Goal: Navigation & Orientation: Find specific page/section

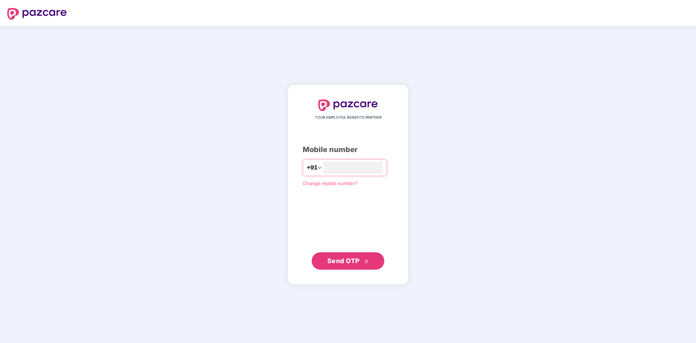
type input "**********"
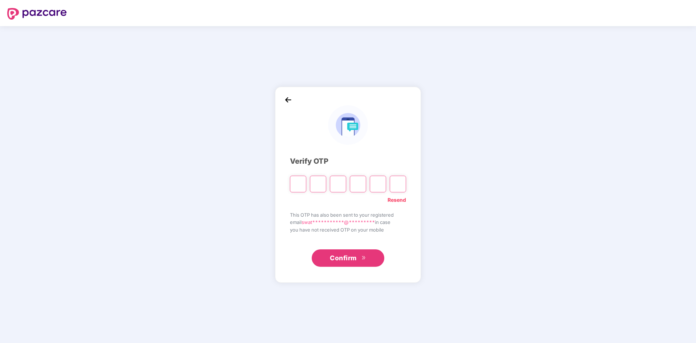
type input "*"
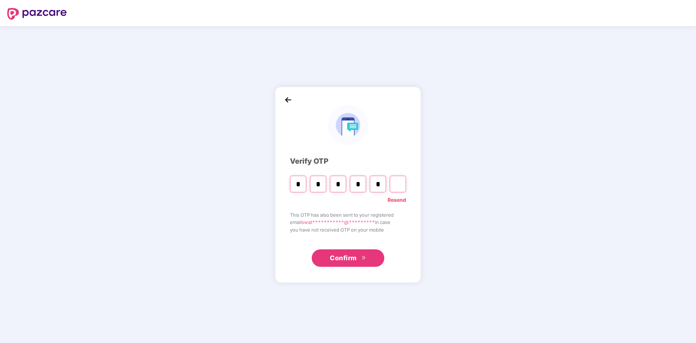
type input "*"
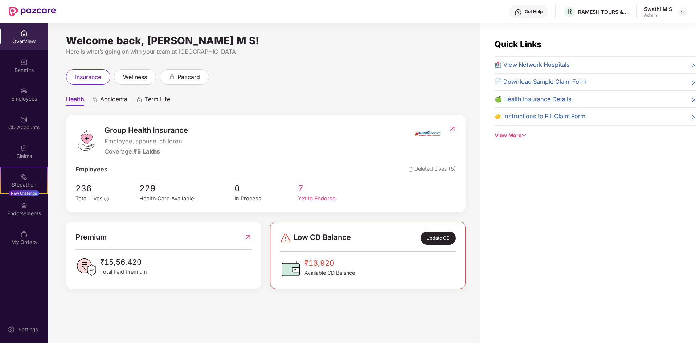
click at [301, 198] on div "Yet to Endorse" at bounding box center [330, 199] width 64 height 8
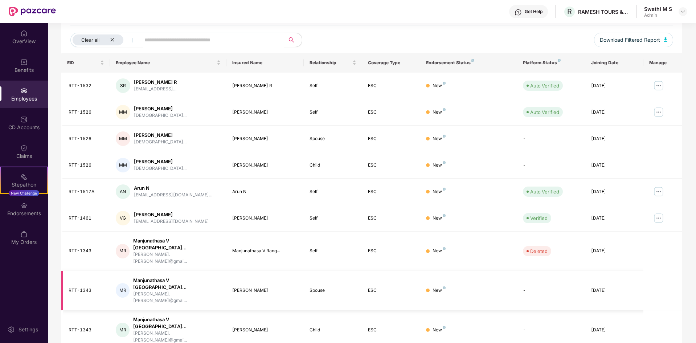
scroll to position [103, 0]
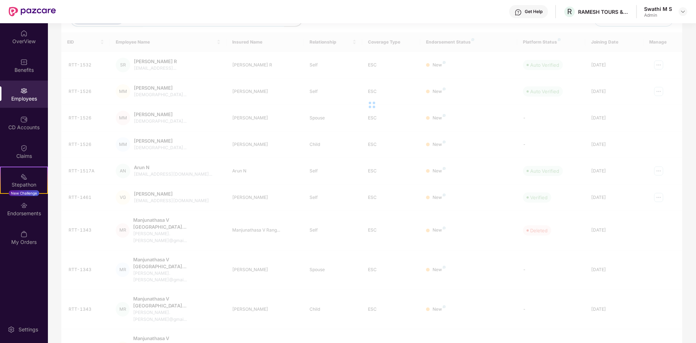
scroll to position [23, 0]
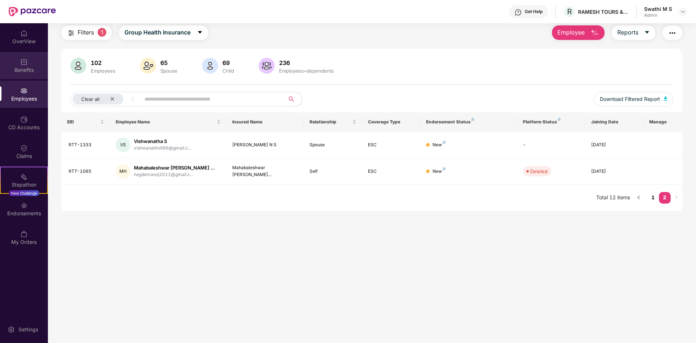
click at [15, 67] on div "Benefits" at bounding box center [24, 69] width 48 height 7
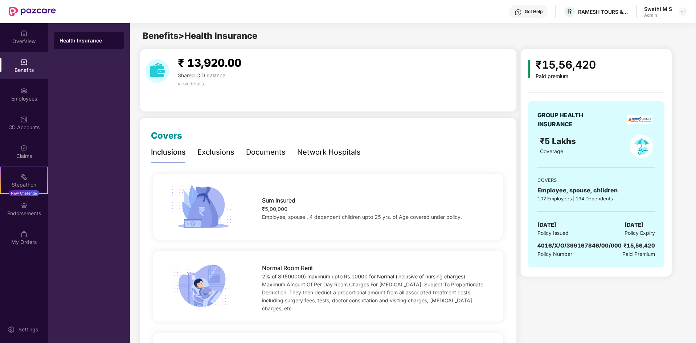
click at [209, 153] on div "Exclusions" at bounding box center [215, 152] width 37 height 11
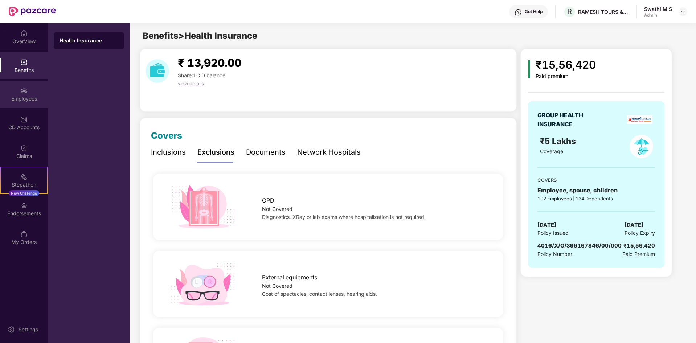
click at [24, 94] on img at bounding box center [23, 90] width 7 height 7
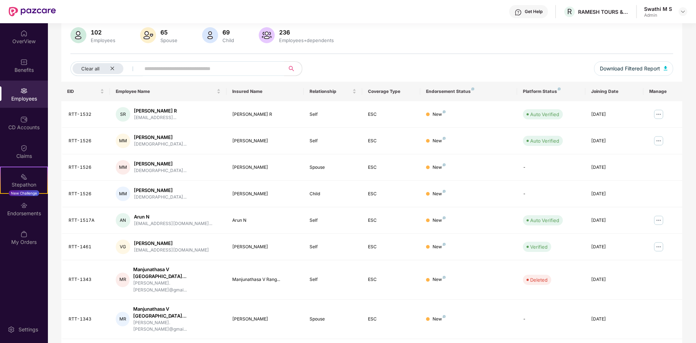
scroll to position [103, 0]
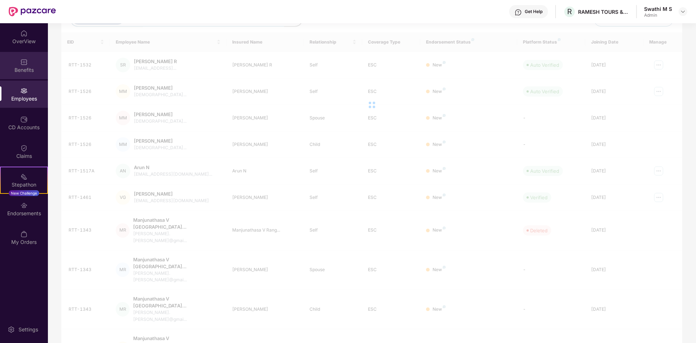
scroll to position [23, 0]
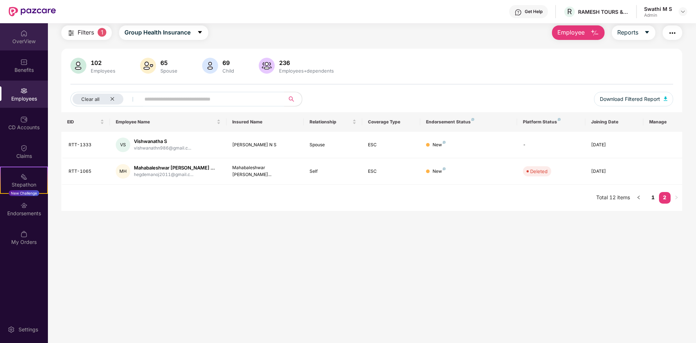
click at [25, 38] on div "OverView" at bounding box center [24, 41] width 48 height 7
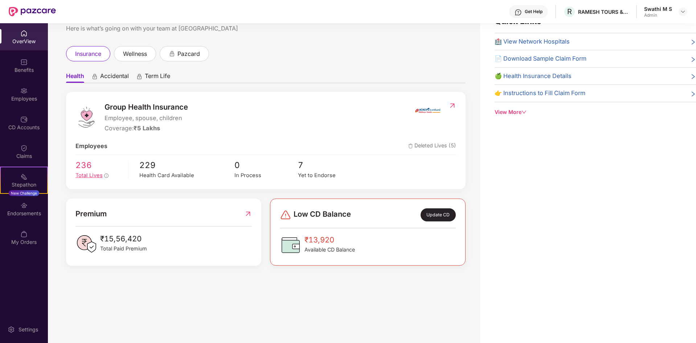
click at [91, 175] on span "Total Lives" at bounding box center [89, 175] width 27 height 7
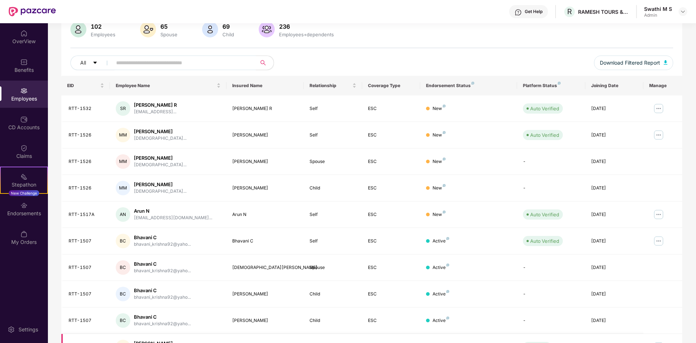
scroll to position [103, 0]
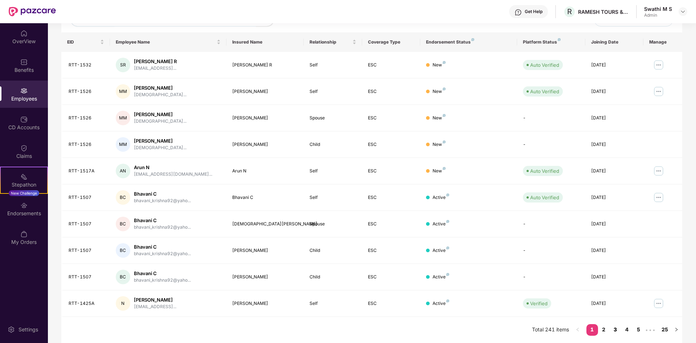
click at [617, 330] on link "3" at bounding box center [616, 329] width 12 height 11
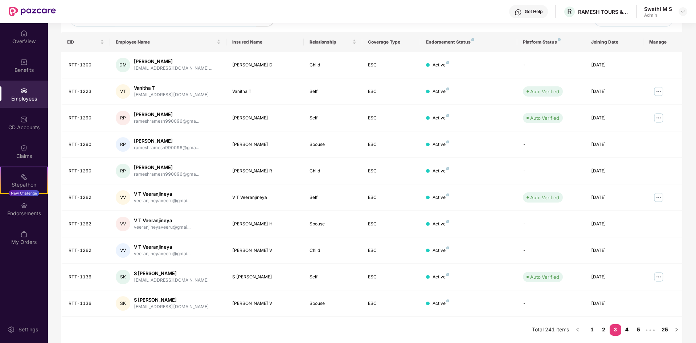
click at [626, 330] on link "4" at bounding box center [628, 329] width 12 height 11
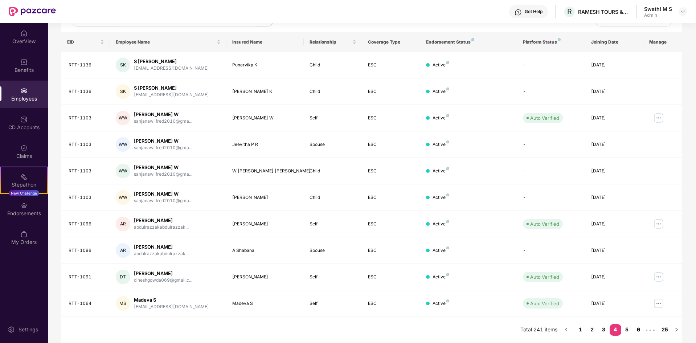
click at [638, 329] on link "6" at bounding box center [639, 329] width 12 height 11
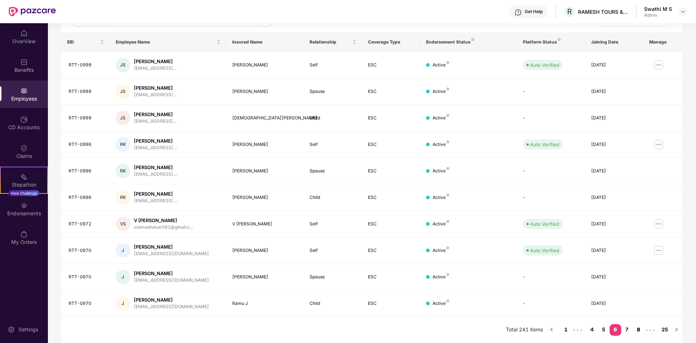
click at [639, 328] on link "8" at bounding box center [639, 329] width 12 height 11
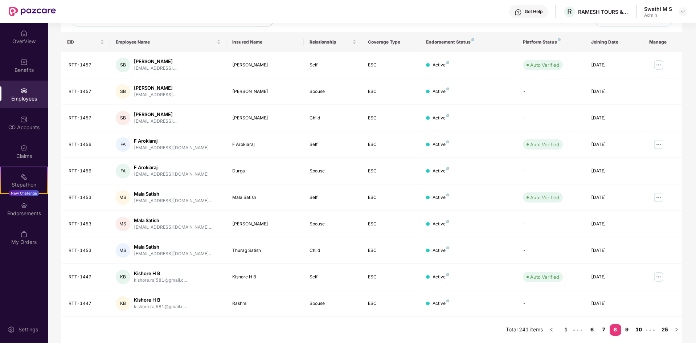
click at [639, 328] on link "10" at bounding box center [639, 329] width 12 height 11
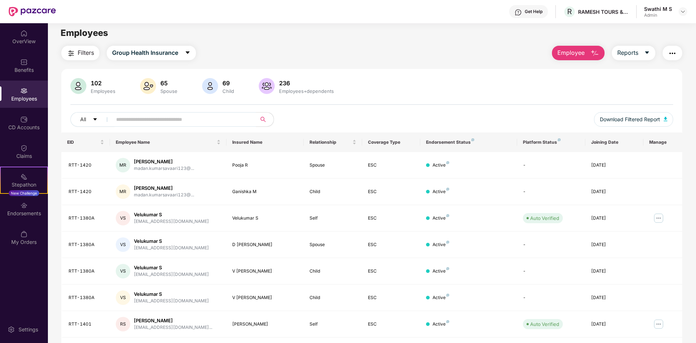
scroll to position [0, 0]
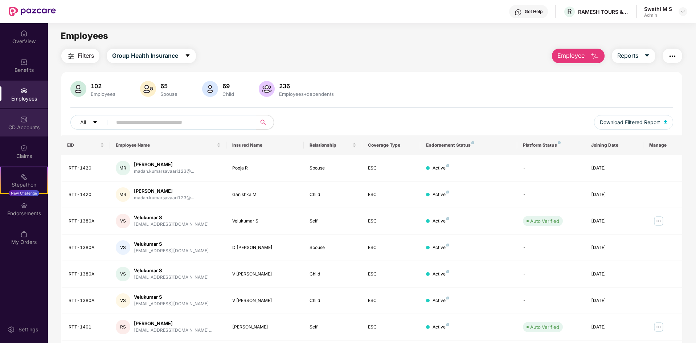
click at [25, 124] on div "CD Accounts" at bounding box center [24, 127] width 48 height 7
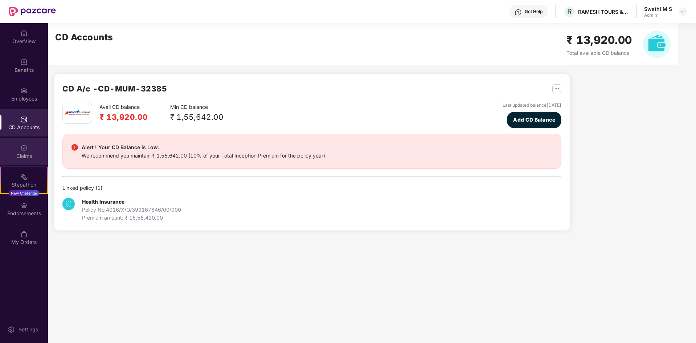
click at [24, 152] on div "Claims" at bounding box center [24, 155] width 48 height 7
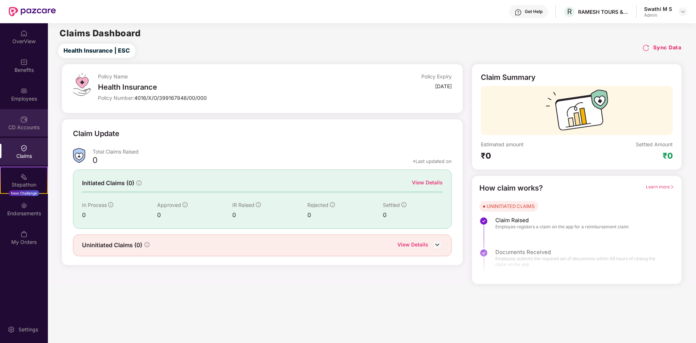
click at [25, 125] on div "CD Accounts" at bounding box center [24, 127] width 48 height 7
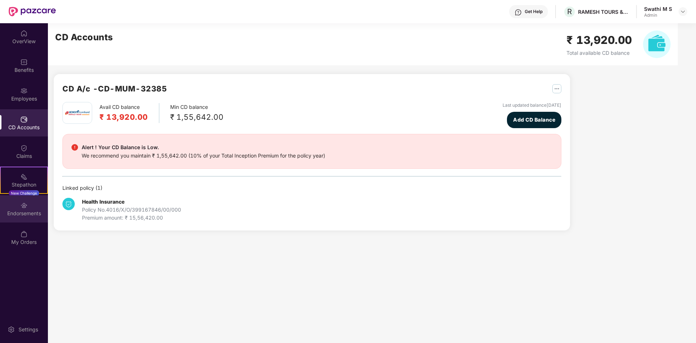
click at [23, 219] on div "Endorsements" at bounding box center [24, 208] width 48 height 27
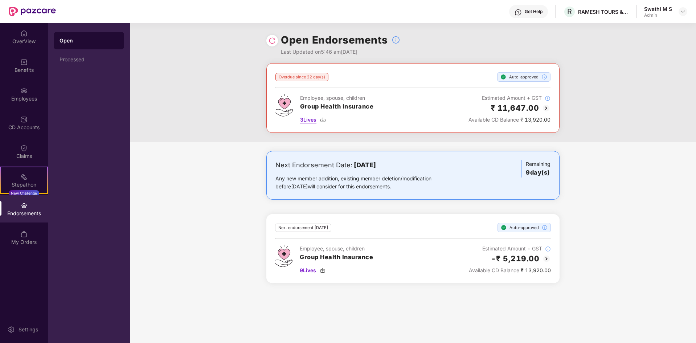
click at [325, 118] on img at bounding box center [323, 120] width 6 height 6
